Goal: Task Accomplishment & Management: Manage account settings

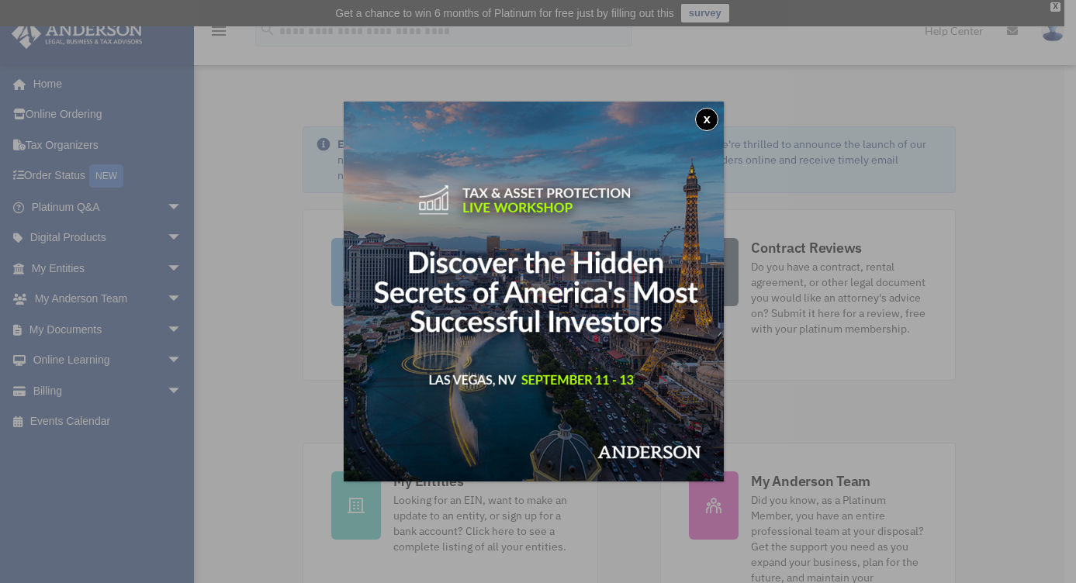
click at [713, 116] on button "x" at bounding box center [706, 119] width 23 height 23
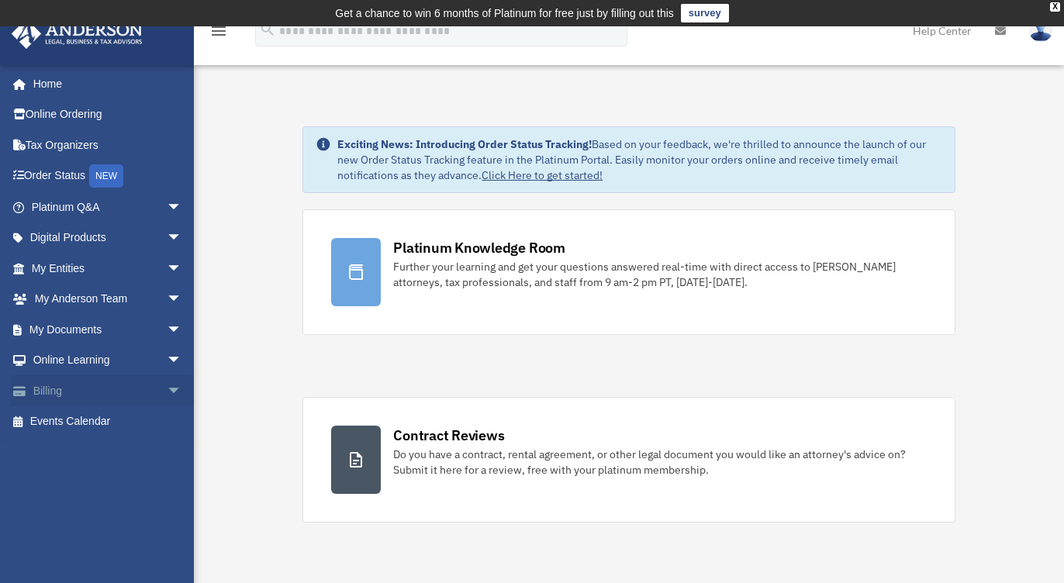
click at [167, 389] on span "arrow_drop_down" at bounding box center [182, 392] width 31 height 32
click at [102, 448] on link "Past Invoices" at bounding box center [114, 453] width 184 height 31
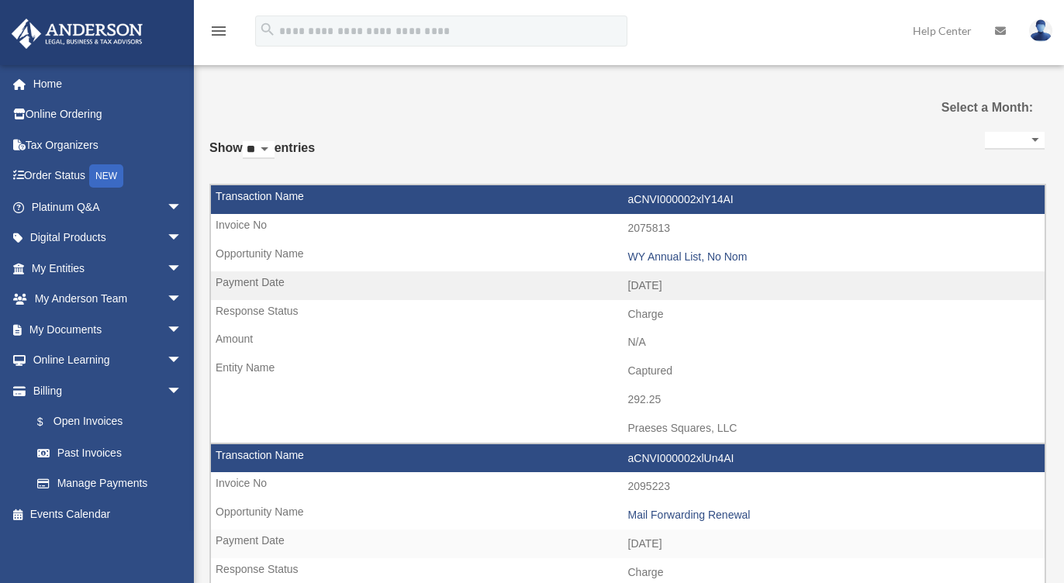
select select
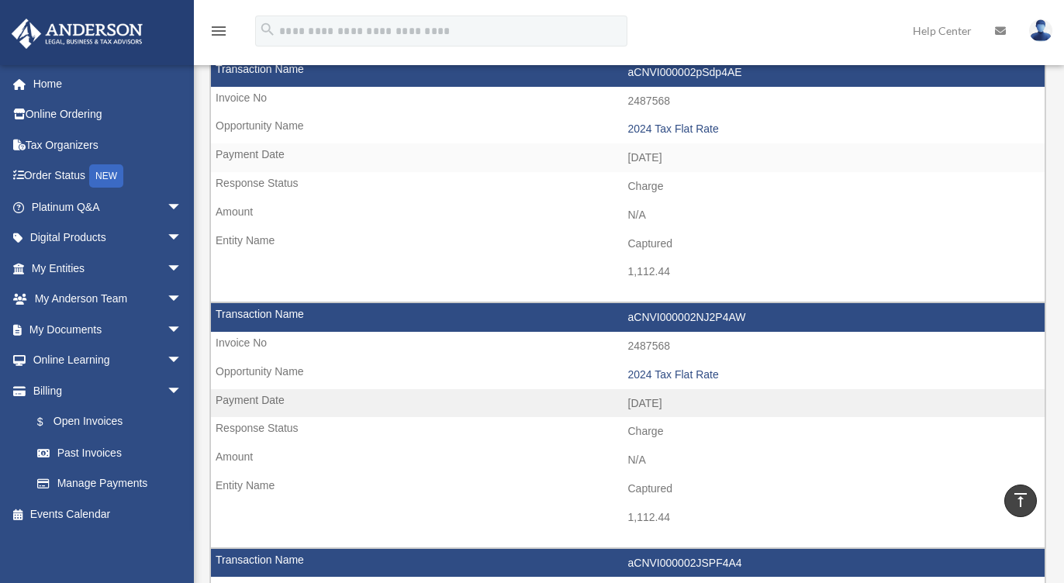
scroll to position [924, 0]
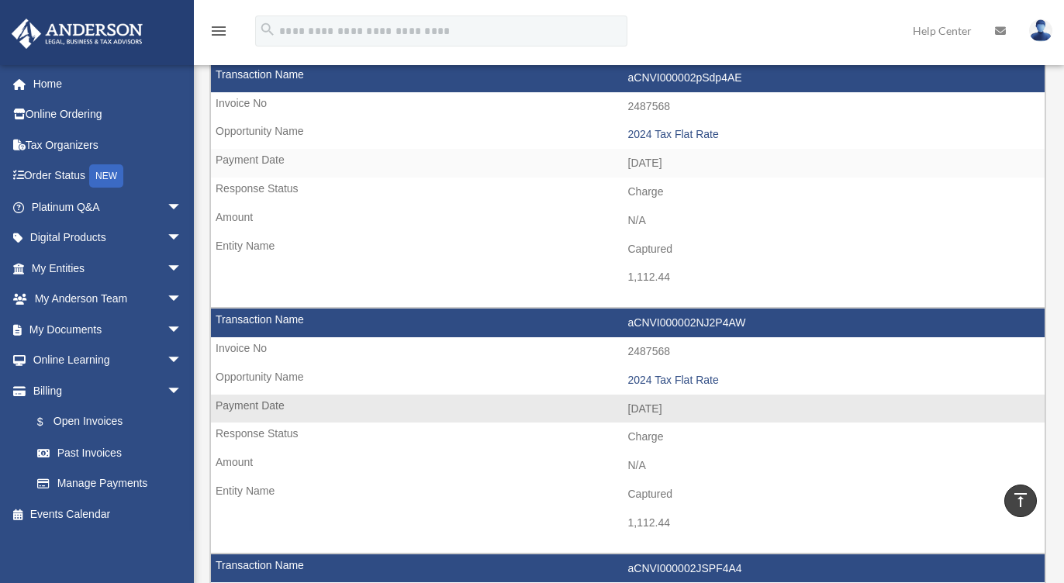
drag, startPoint x: 672, startPoint y: 527, endPoint x: 617, endPoint y: 514, distance: 56.5
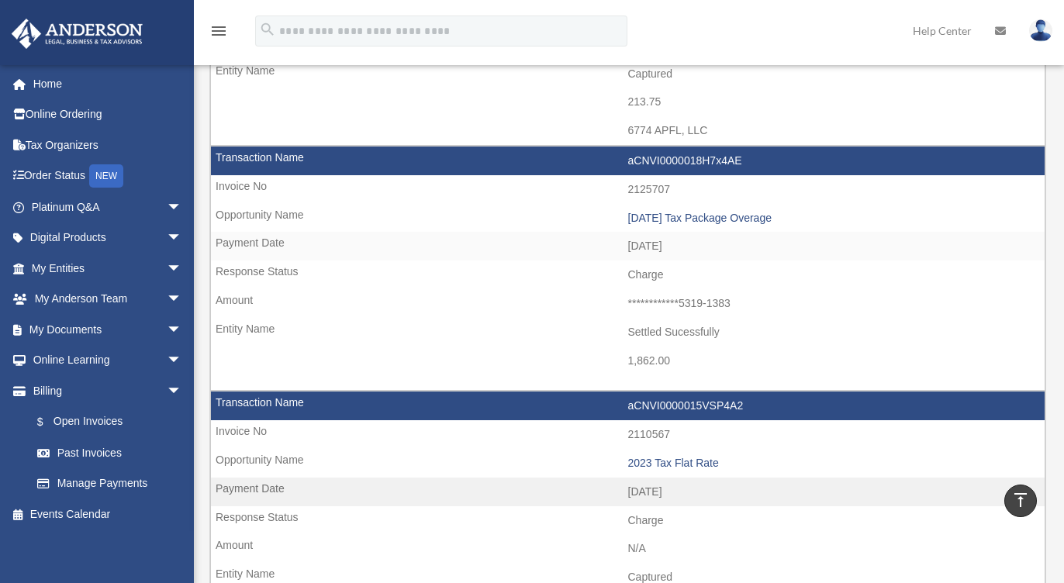
scroll to position [1850, 0]
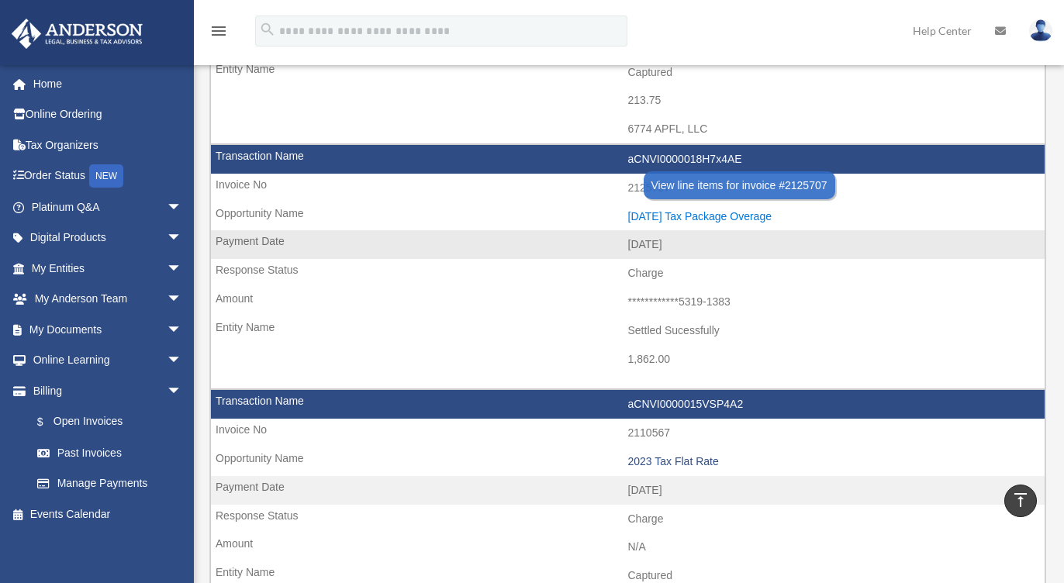
click at [694, 213] on div "2024.08.16 Tax Package Overage" at bounding box center [833, 216] width 410 height 13
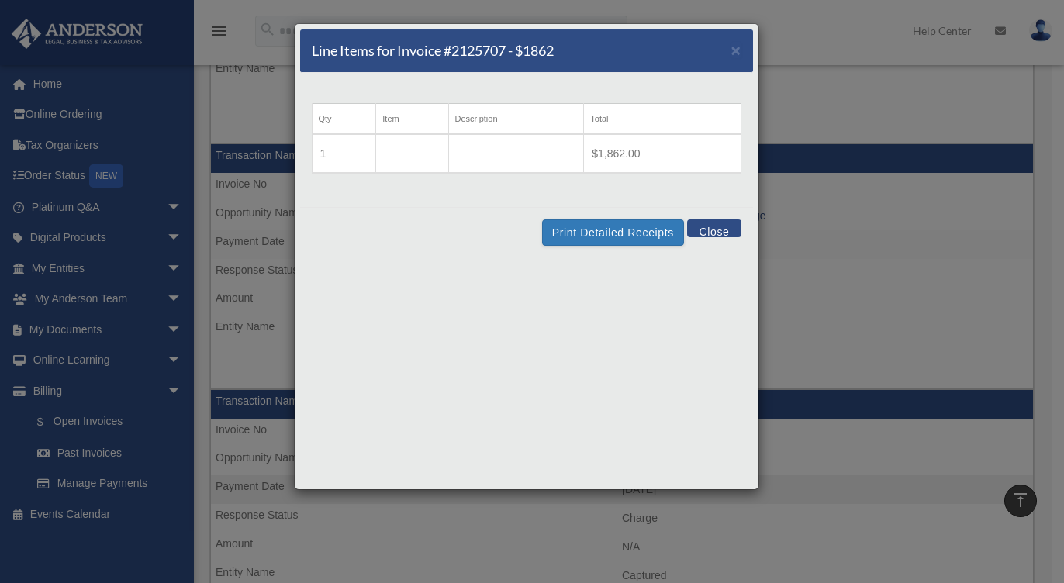
click at [715, 231] on button "Close" at bounding box center [714, 229] width 54 height 18
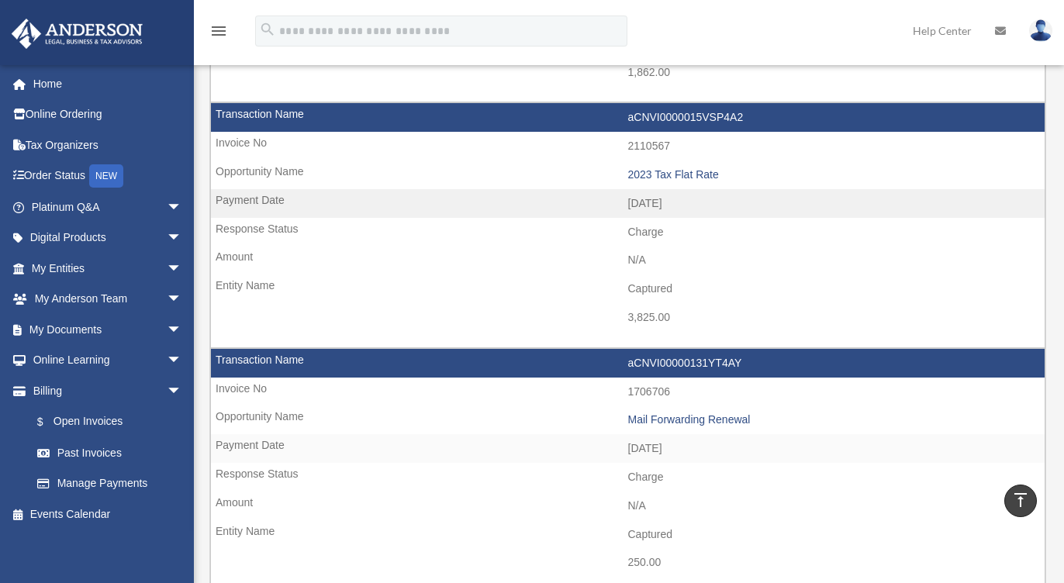
scroll to position [2138, 0]
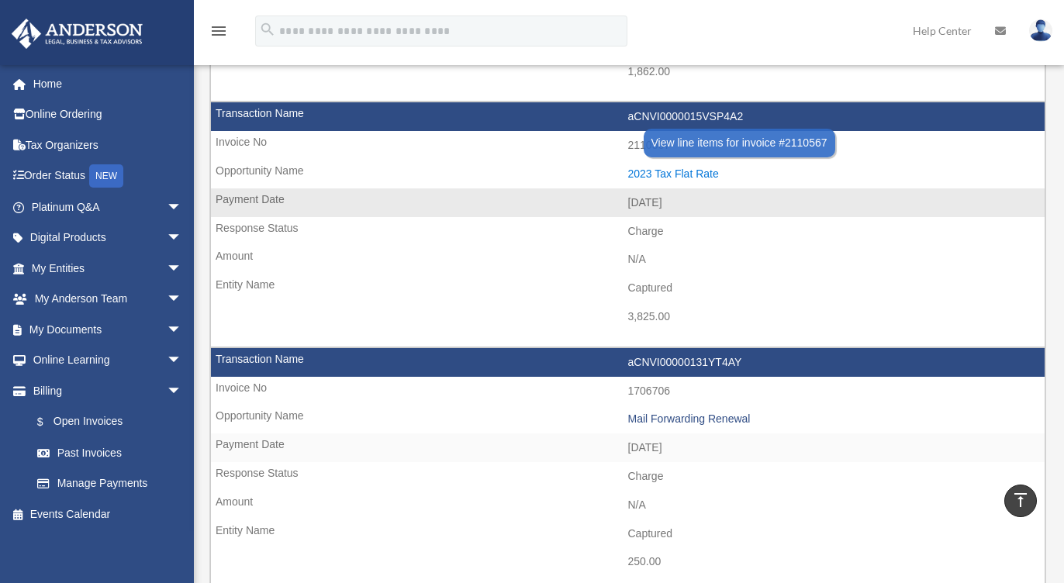
click at [670, 173] on div "2023 Tax Flat Rate" at bounding box center [833, 174] width 410 height 13
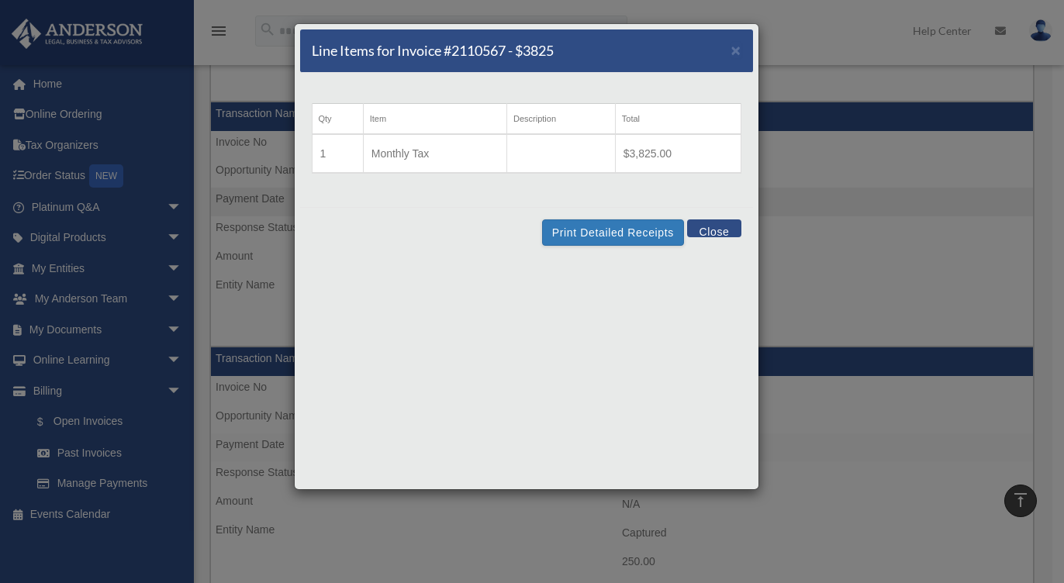
click at [705, 227] on button "Close" at bounding box center [714, 229] width 54 height 18
